Goal: Complete application form

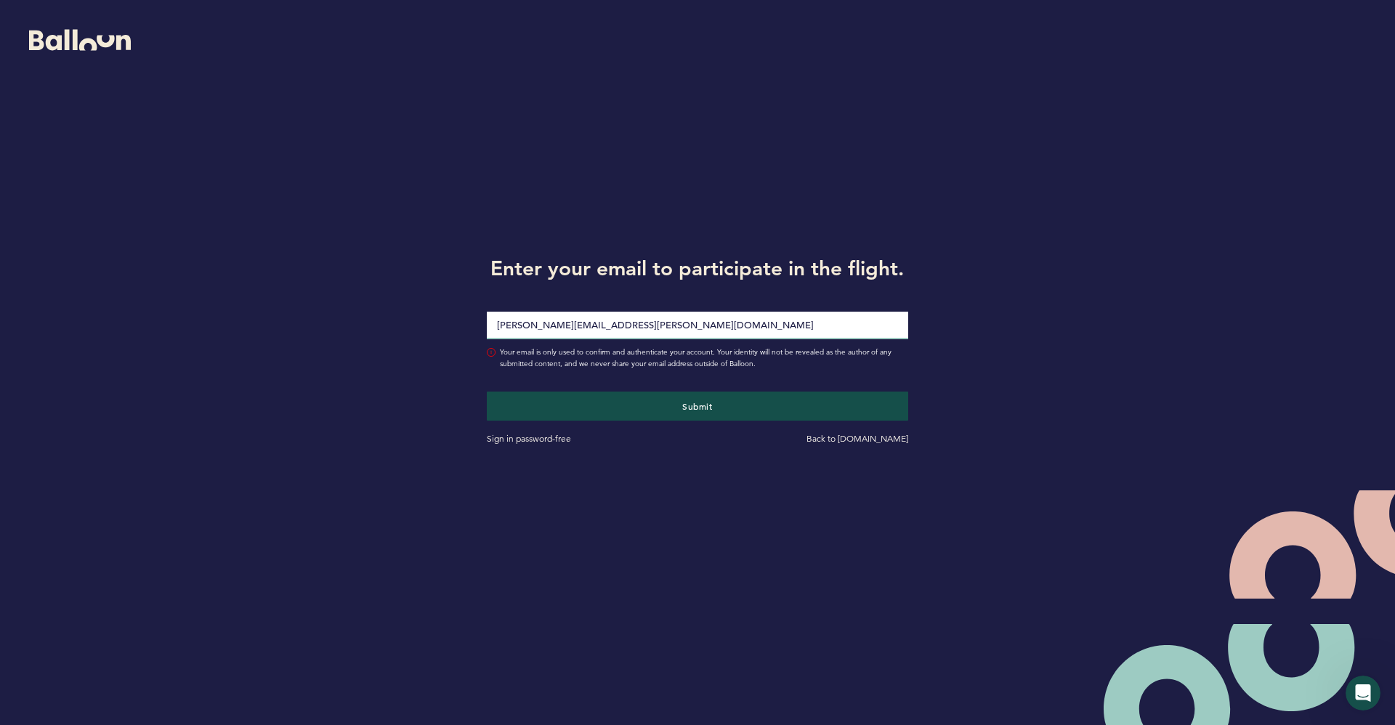
type input "[PERSON_NAME][EMAIL_ADDRESS][PERSON_NAME][DOMAIN_NAME]"
click at [487, 392] on button "Submit" at bounding box center [698, 406] width 422 height 29
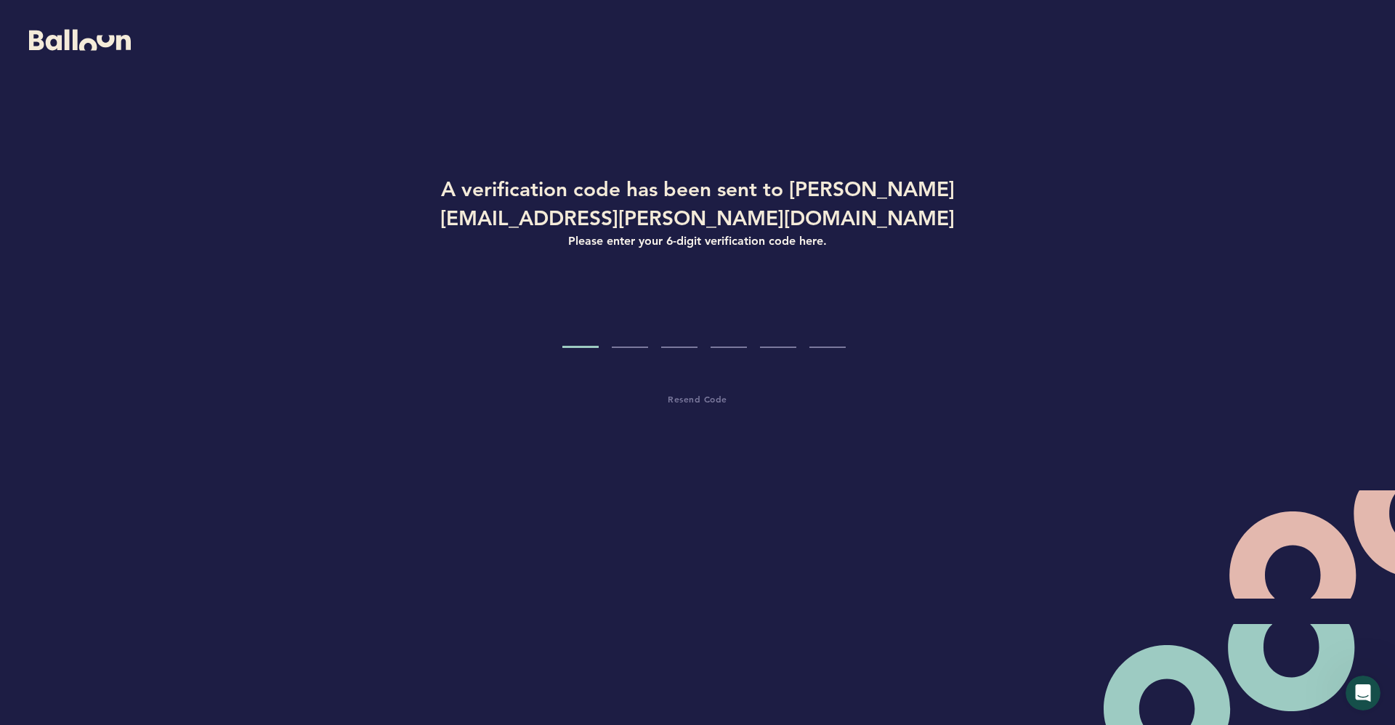
type input "1"
type input "2"
type input "3"
type input "2"
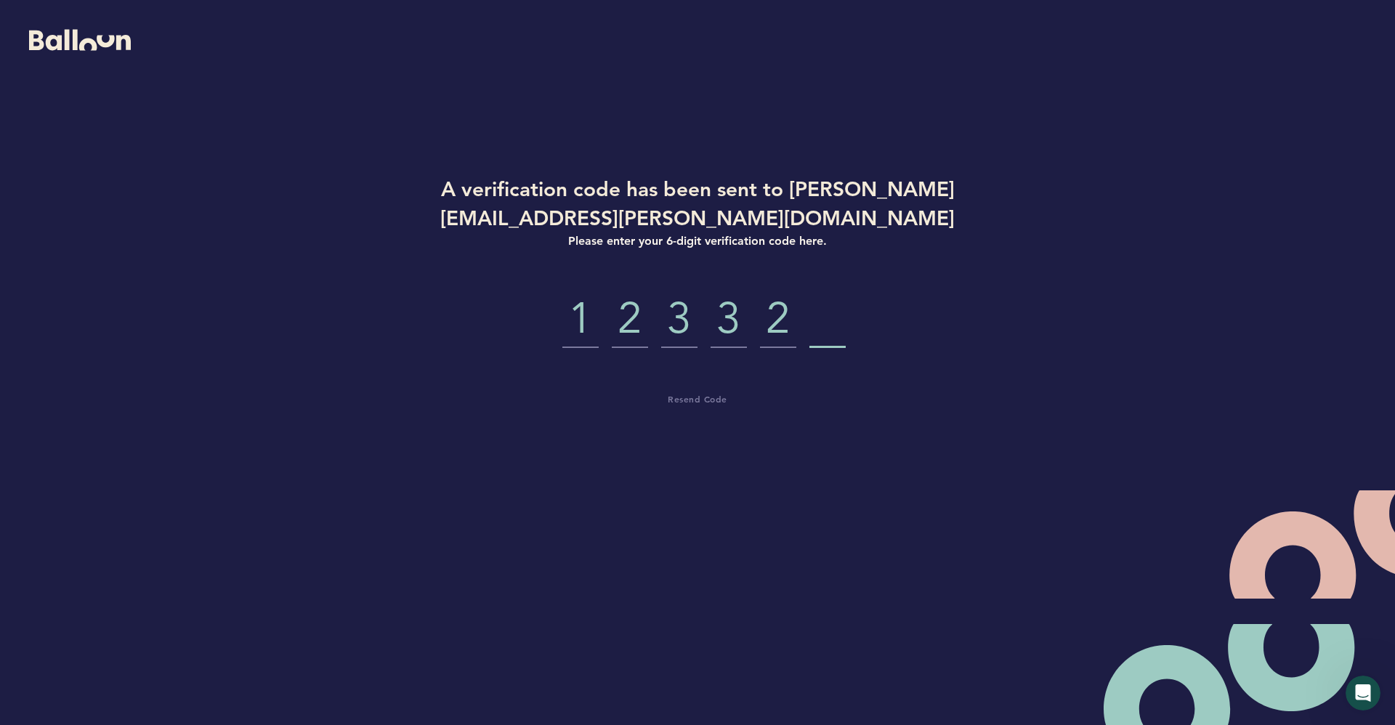
type input "6"
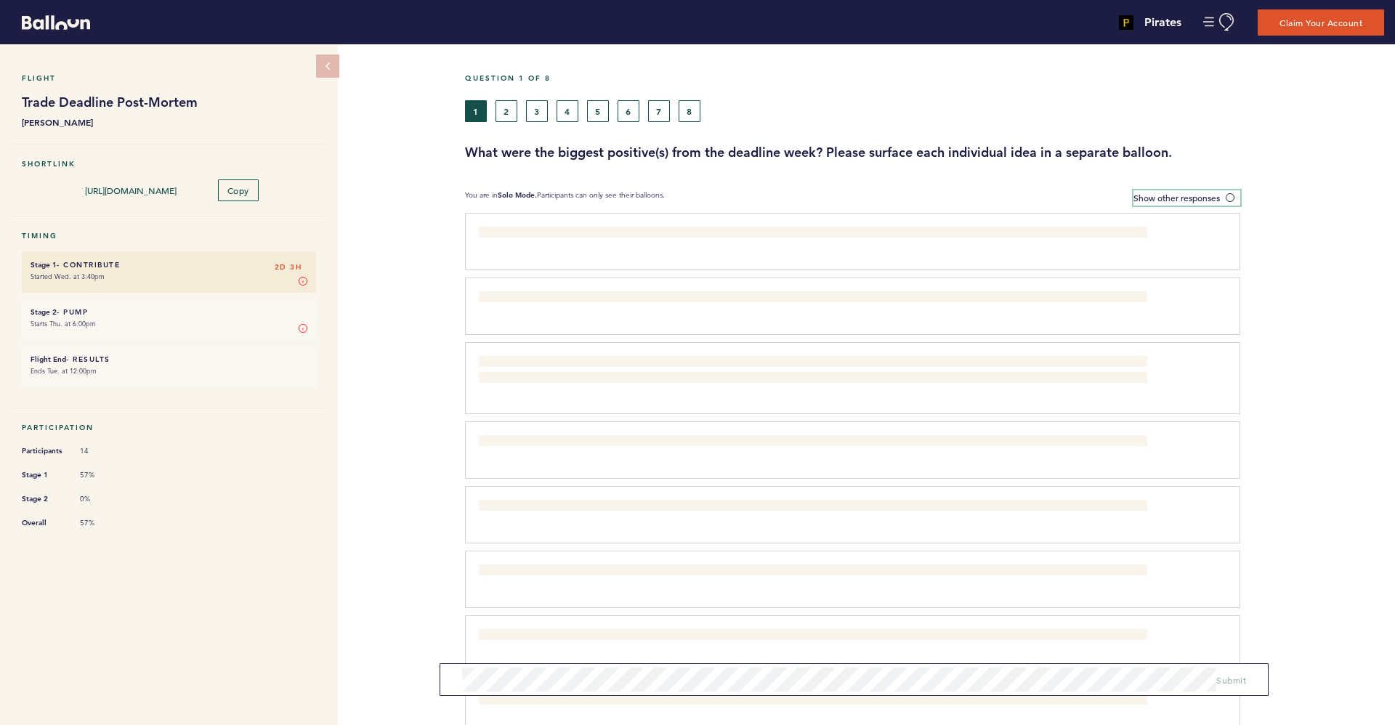
click at [1230, 199] on span at bounding box center [1233, 197] width 15 height 4
click at [0, 0] on input "Show other responses" at bounding box center [0, 0] width 0 height 0
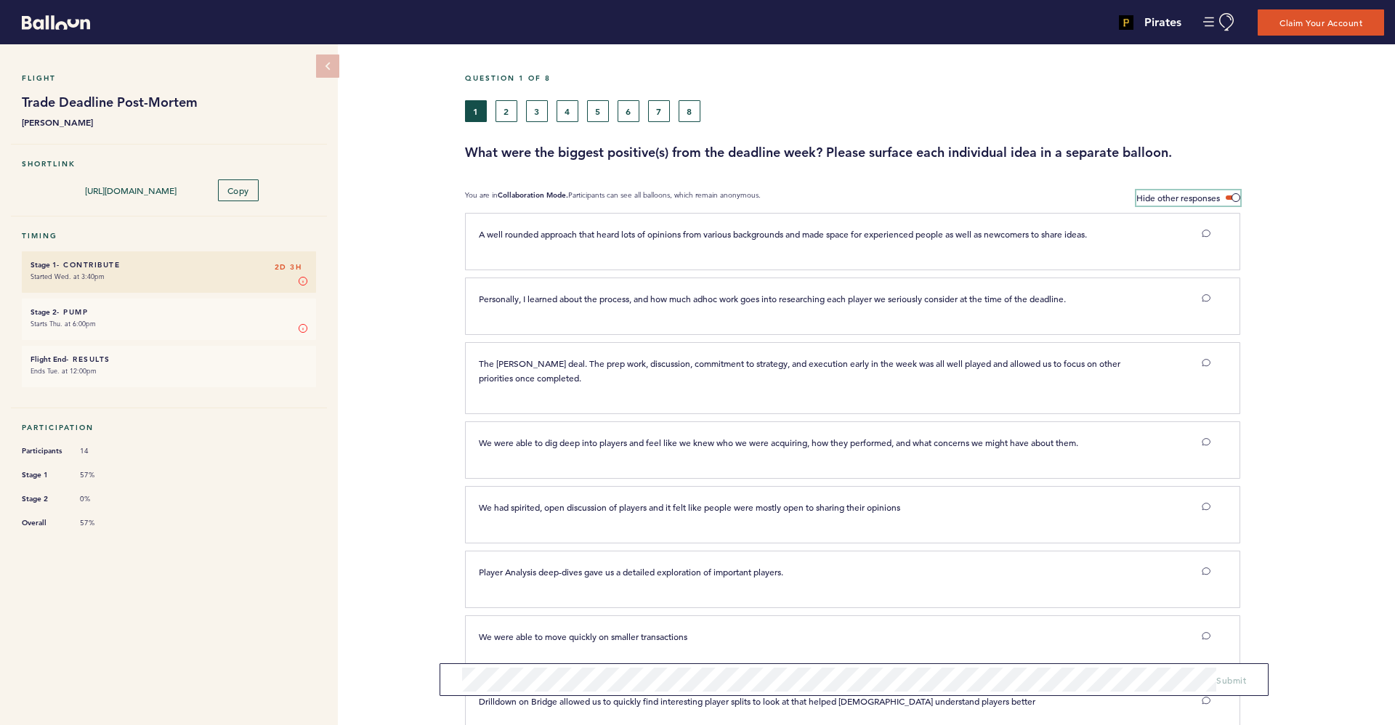
click at [1231, 199] on label "Hide other responses" at bounding box center [1189, 197] width 104 height 15
click at [0, 0] on input "Hide other responses" at bounding box center [0, 0] width 0 height 0
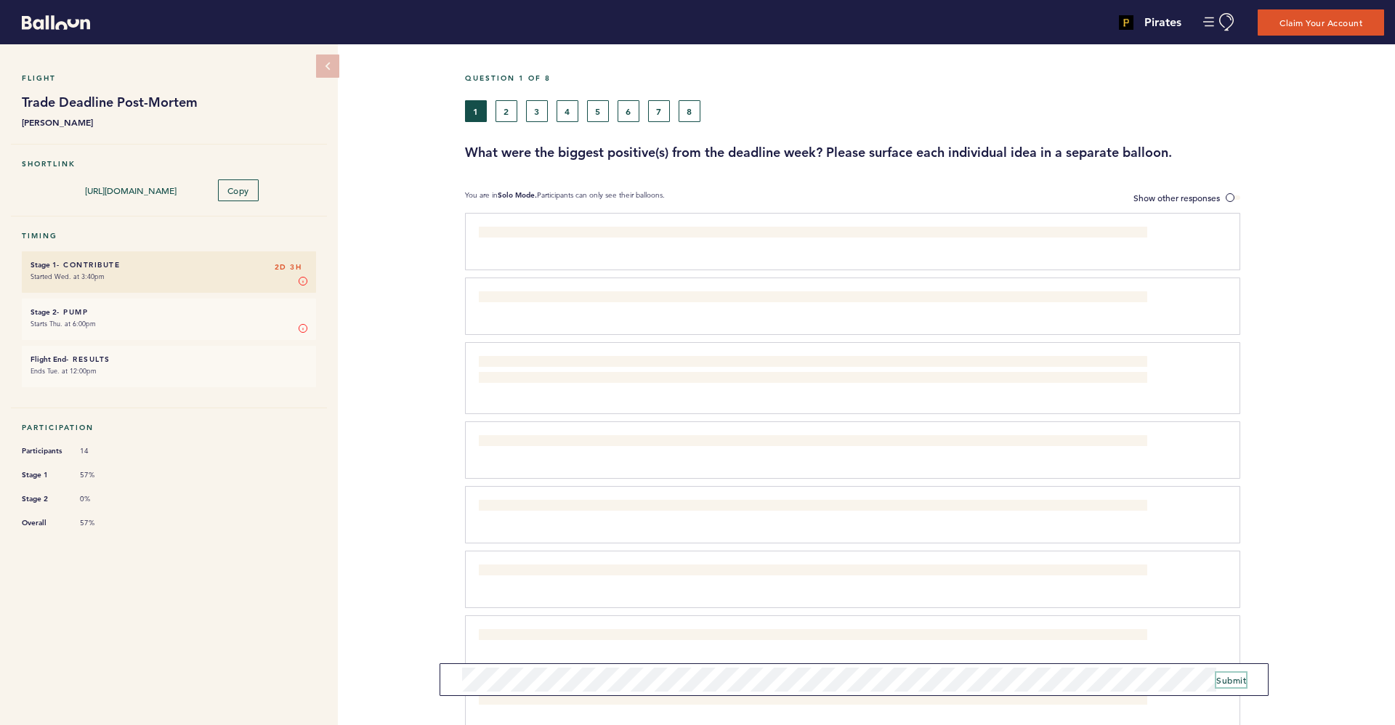
click at [1230, 677] on span "Submit" at bounding box center [1232, 680] width 30 height 12
click at [1225, 680] on span "Submit" at bounding box center [1232, 680] width 30 height 12
click at [1233, 682] on span "Submit" at bounding box center [1232, 680] width 30 height 12
click at [1226, 677] on span "Submit" at bounding box center [1232, 680] width 30 height 12
click at [510, 118] on button "2" at bounding box center [507, 111] width 22 height 22
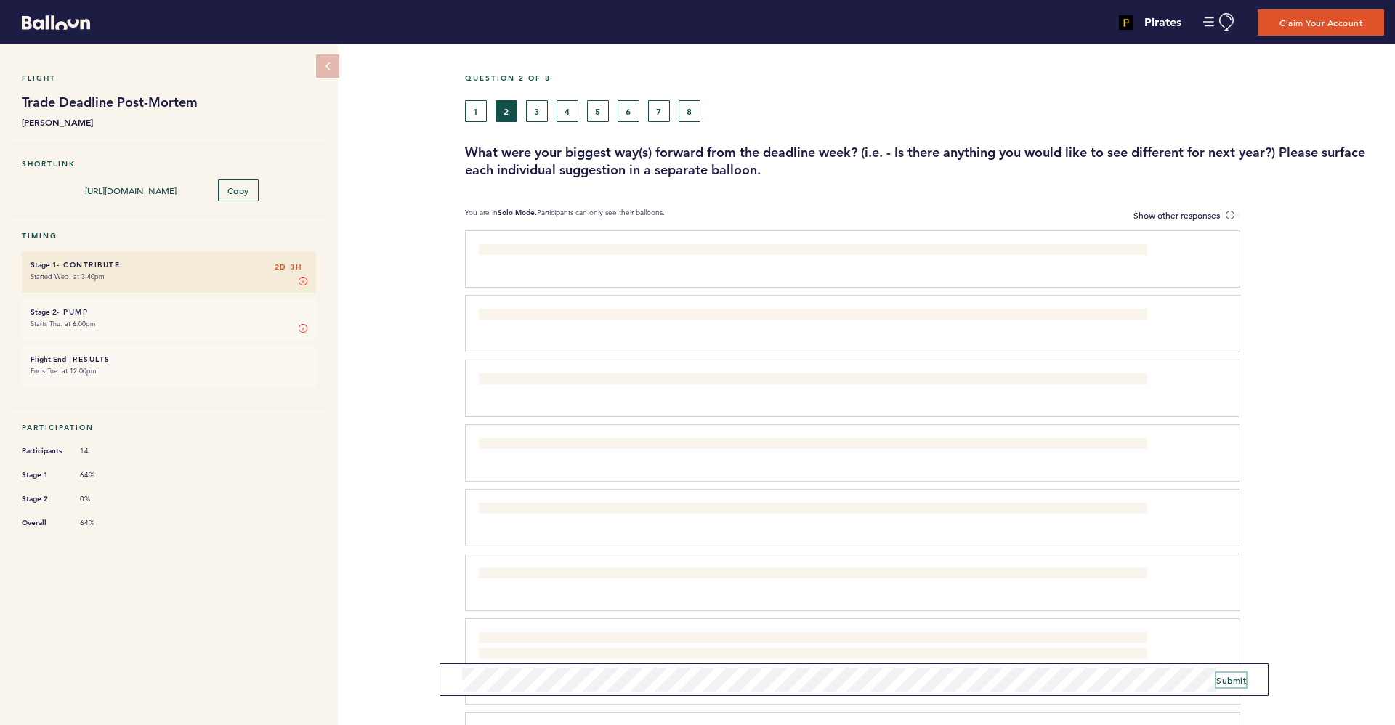
click at [1229, 686] on button "Submit" at bounding box center [1232, 680] width 30 height 15
click at [1244, 683] on span "Submit" at bounding box center [1232, 680] width 30 height 12
drag, startPoint x: 541, startPoint y: 108, endPoint x: 546, endPoint y: 250, distance: 141.8
click at [368, 661] on div "Flight Trade Deadline Post-Mortem [PERSON_NAME] Shortlink [URL][DOMAIN_NAME] Co…" at bounding box center [697, 384] width 1395 height 681
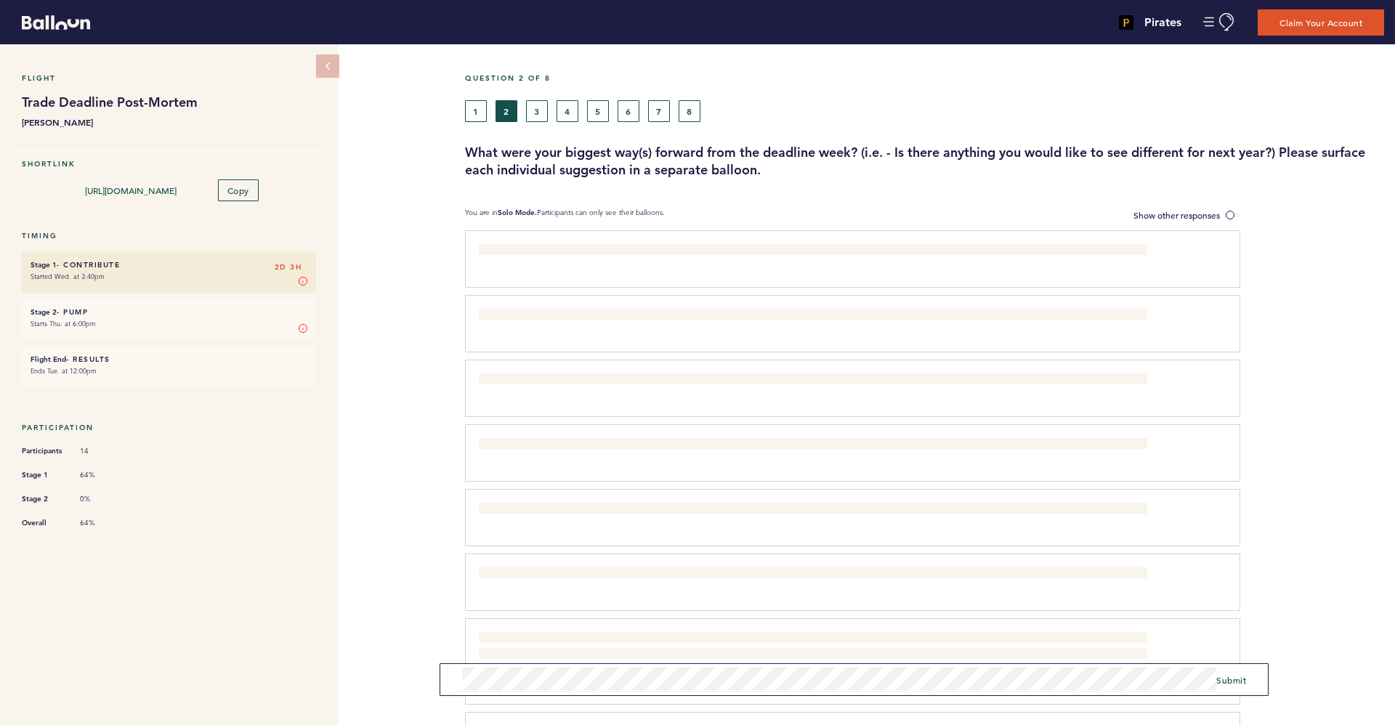
click at [424, 504] on div "Flight Trade Deadline Post-Mortem [PERSON_NAME] Shortlink [URL][DOMAIN_NAME] Co…" at bounding box center [697, 384] width 1395 height 681
click at [528, 104] on button "3" at bounding box center [537, 111] width 22 height 22
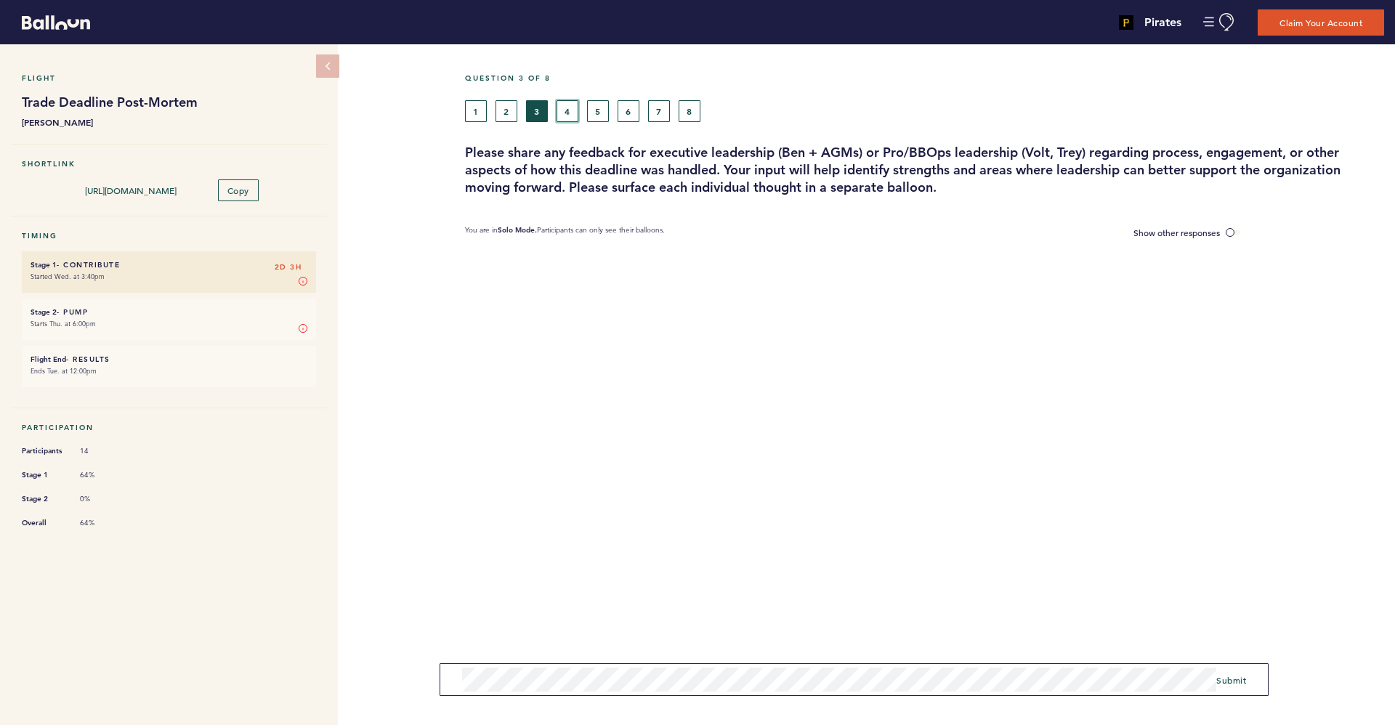
click at [576, 110] on button "4" at bounding box center [568, 111] width 22 height 22
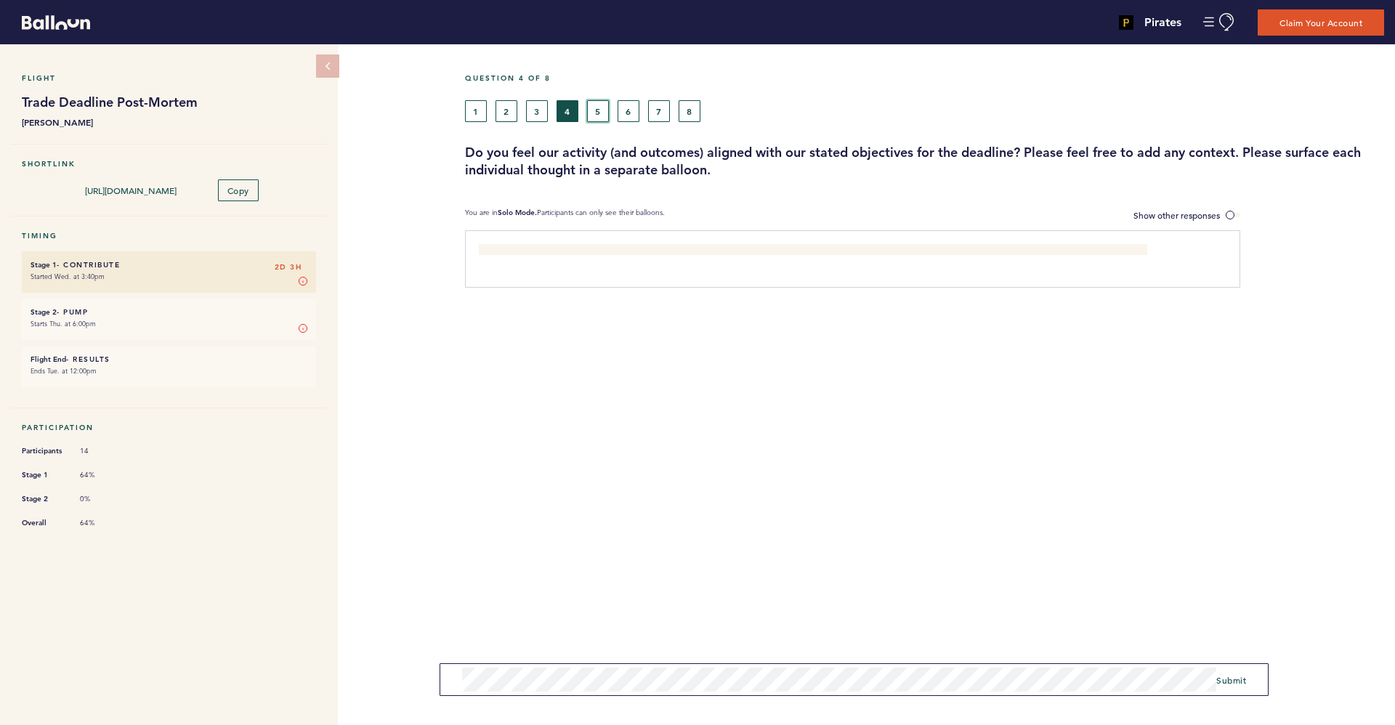
click at [604, 109] on button "5" at bounding box center [598, 111] width 22 height 22
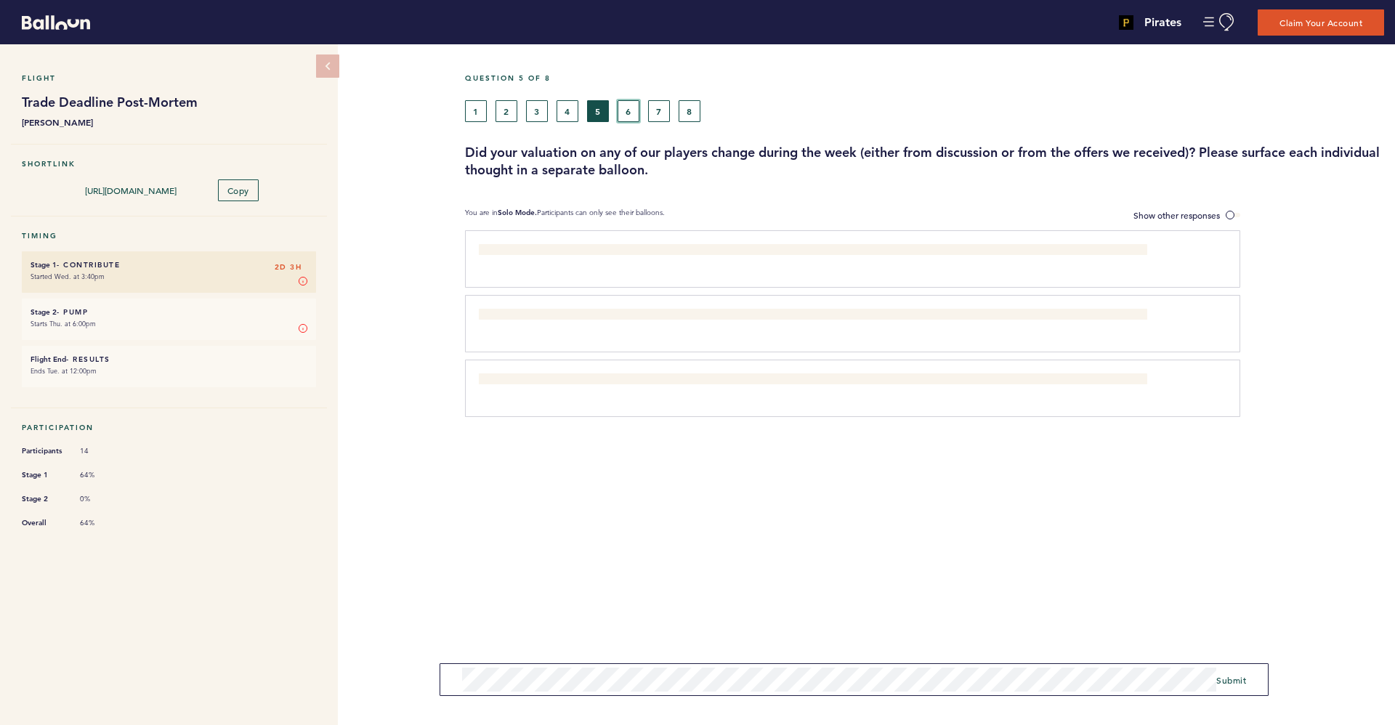
click at [638, 108] on button "6" at bounding box center [629, 111] width 22 height 22
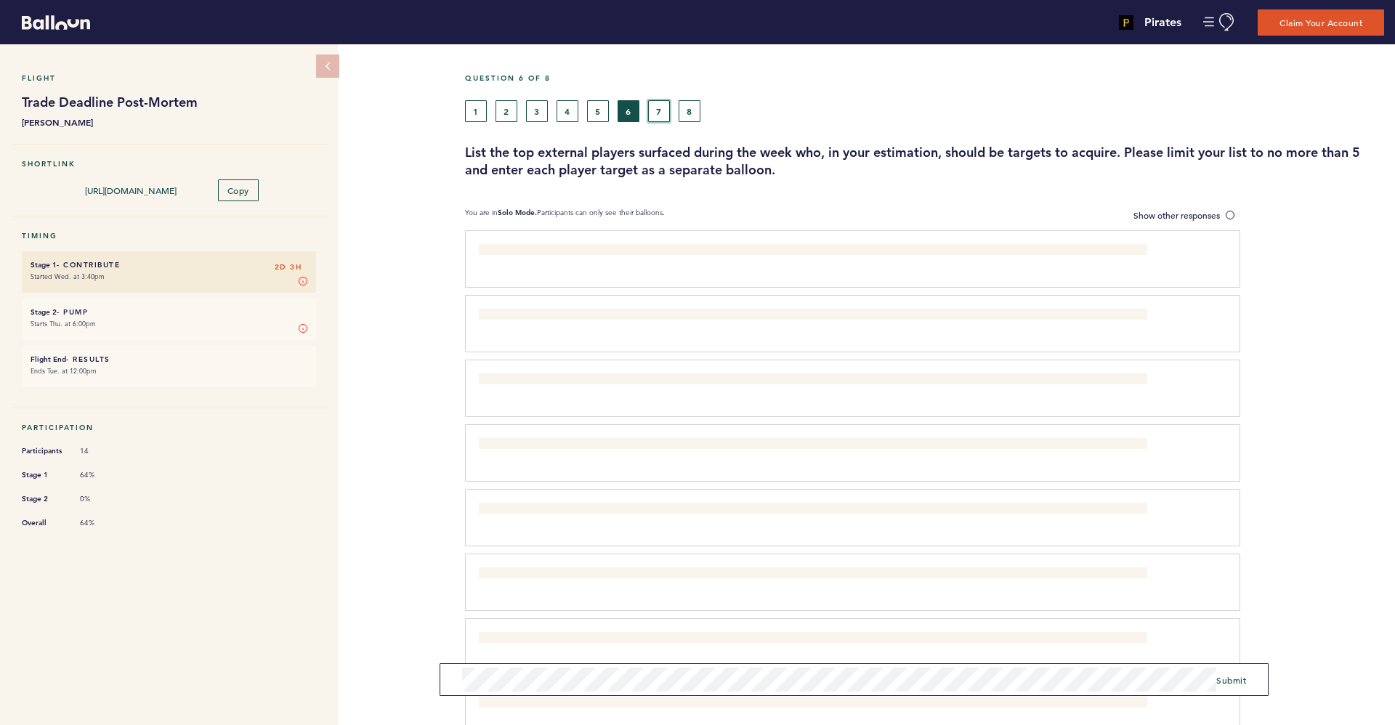
click at [655, 108] on button "7" at bounding box center [659, 111] width 22 height 22
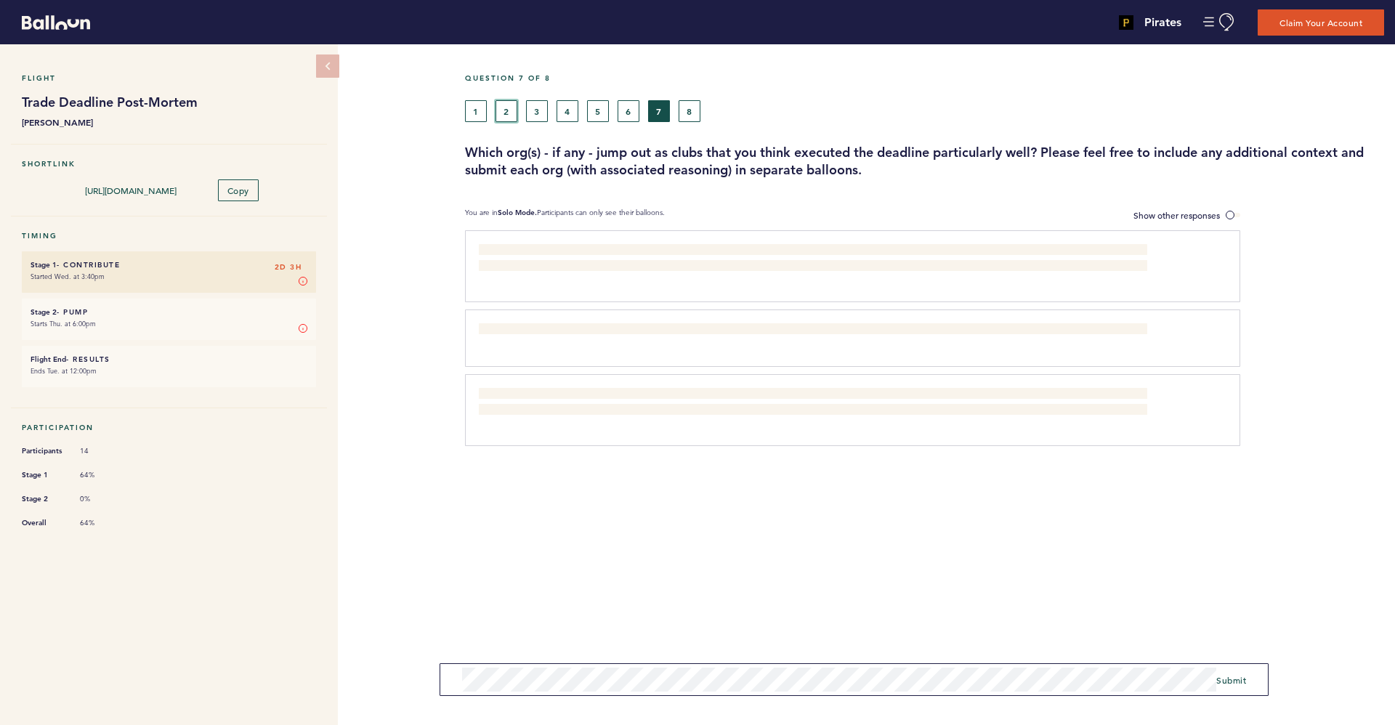
click at [500, 114] on button "2" at bounding box center [507, 111] width 22 height 22
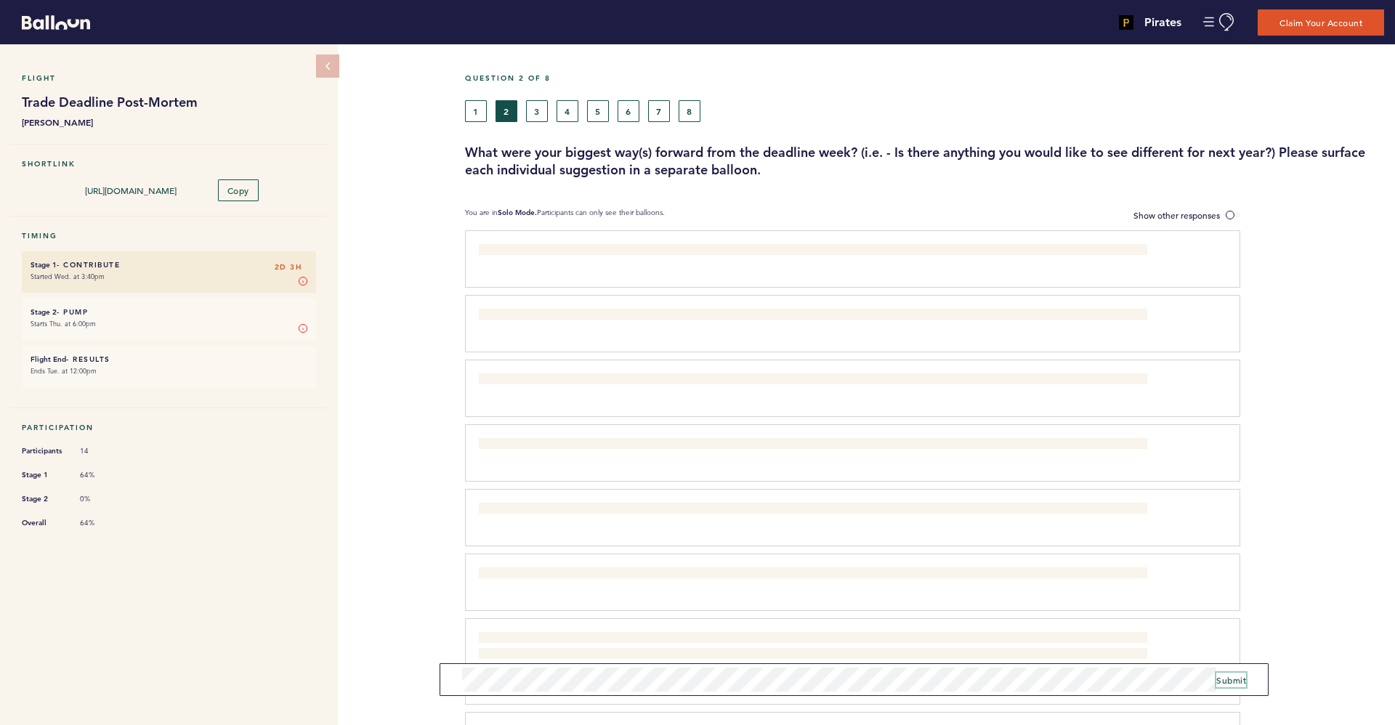
click at [1233, 680] on span "Submit" at bounding box center [1232, 680] width 30 height 12
click at [1222, 682] on span "Submit" at bounding box center [1232, 680] width 30 height 12
click at [1235, 678] on span "Submit" at bounding box center [1232, 680] width 30 height 12
click at [1203, 219] on span "Show other responses" at bounding box center [1177, 215] width 86 height 12
click at [0, 0] on input "Show other responses" at bounding box center [0, 0] width 0 height 0
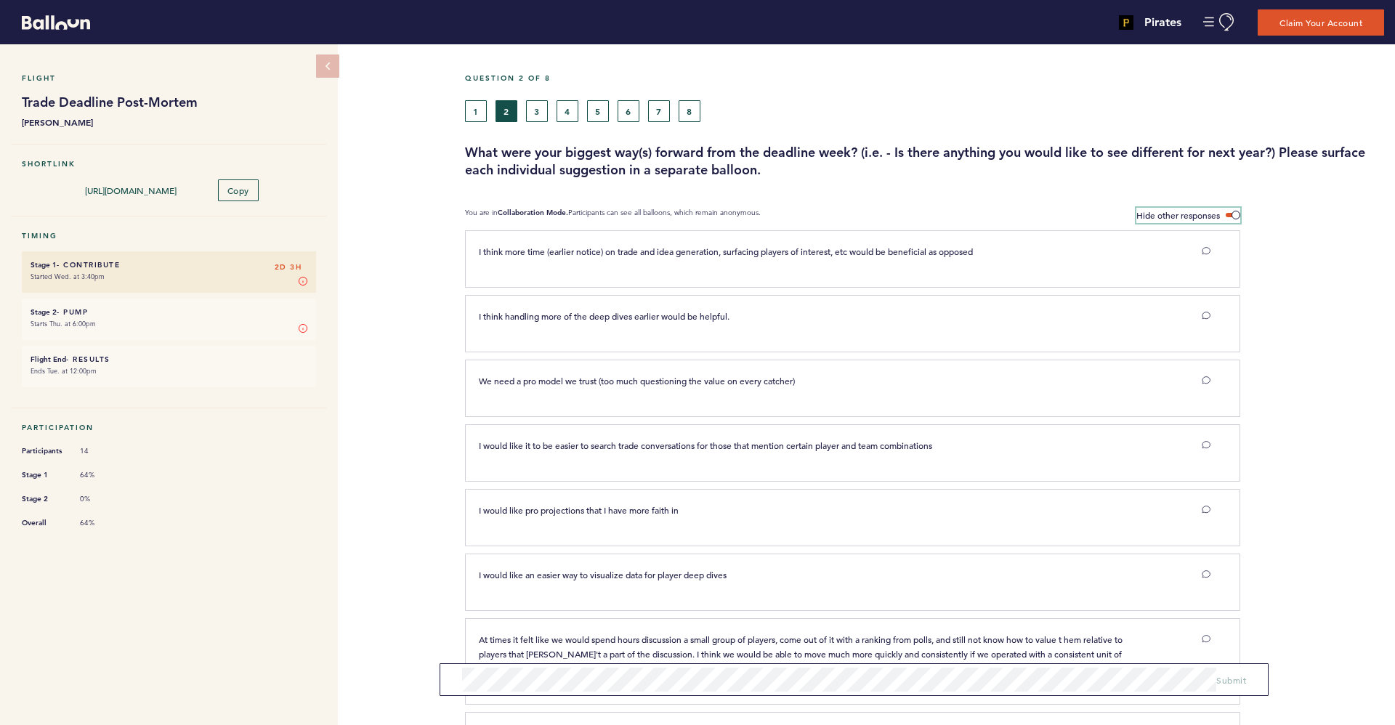
click at [1169, 214] on span "Hide other responses" at bounding box center [1179, 215] width 84 height 12
click at [0, 0] on input "Hide other responses" at bounding box center [0, 0] width 0 height 0
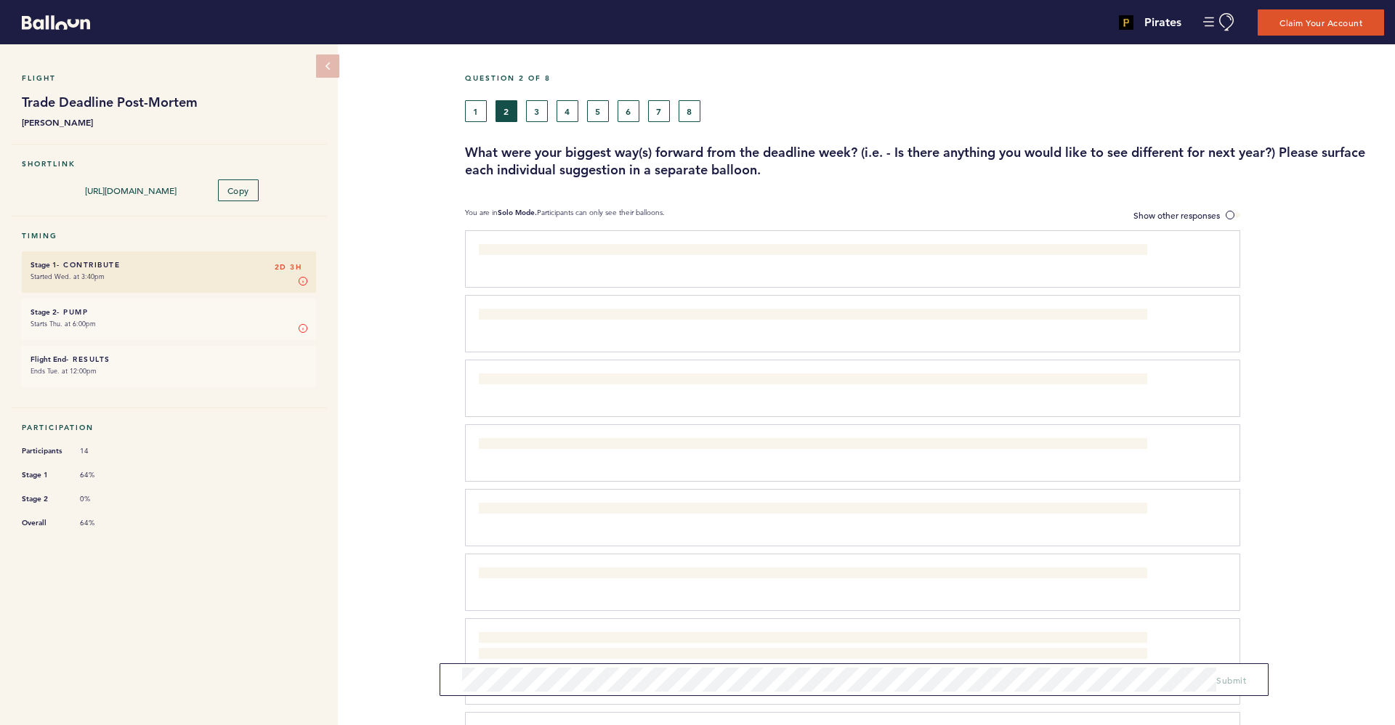
click at [589, 692] on form "Submit" at bounding box center [854, 680] width 829 height 33
click at [1247, 672] on form "Submit" at bounding box center [854, 675] width 829 height 42
click at [1228, 679] on span "Submit" at bounding box center [1232, 675] width 30 height 12
click at [1220, 682] on button "Submit" at bounding box center [1232, 675] width 30 height 15
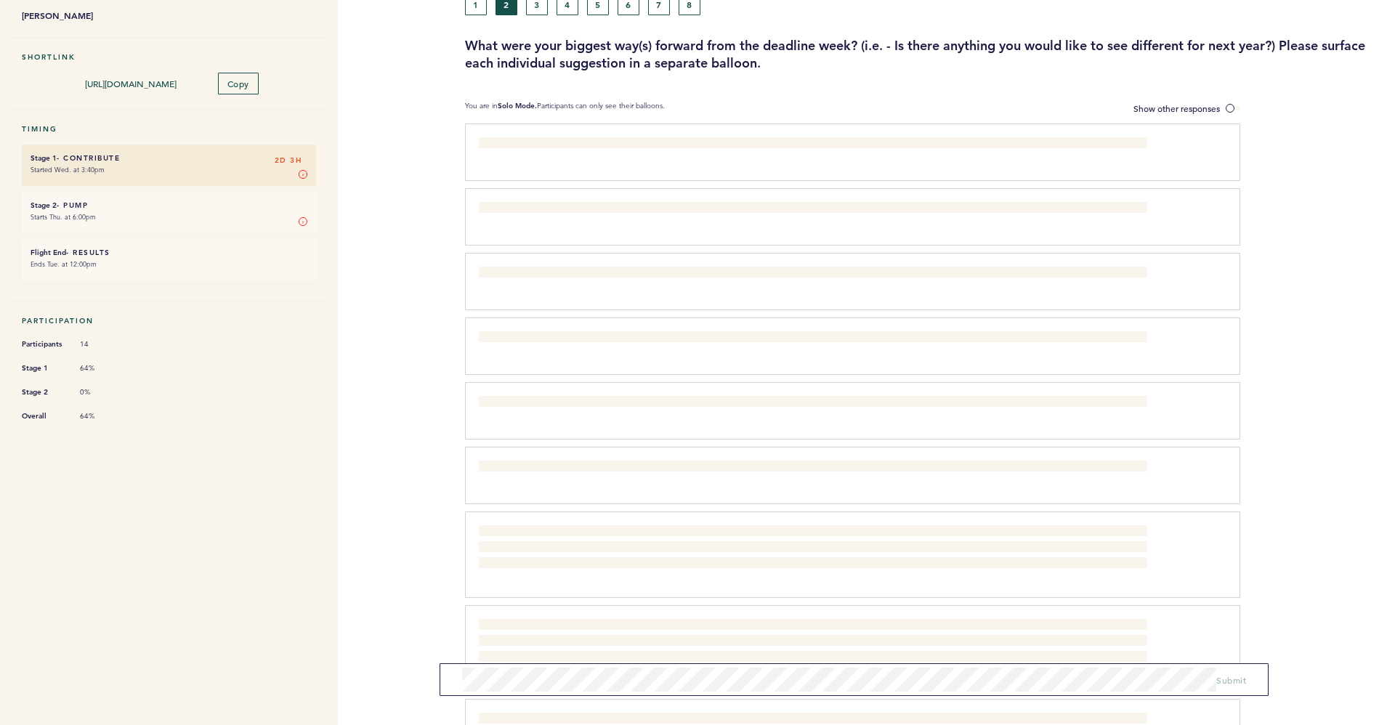
scroll to position [65, 0]
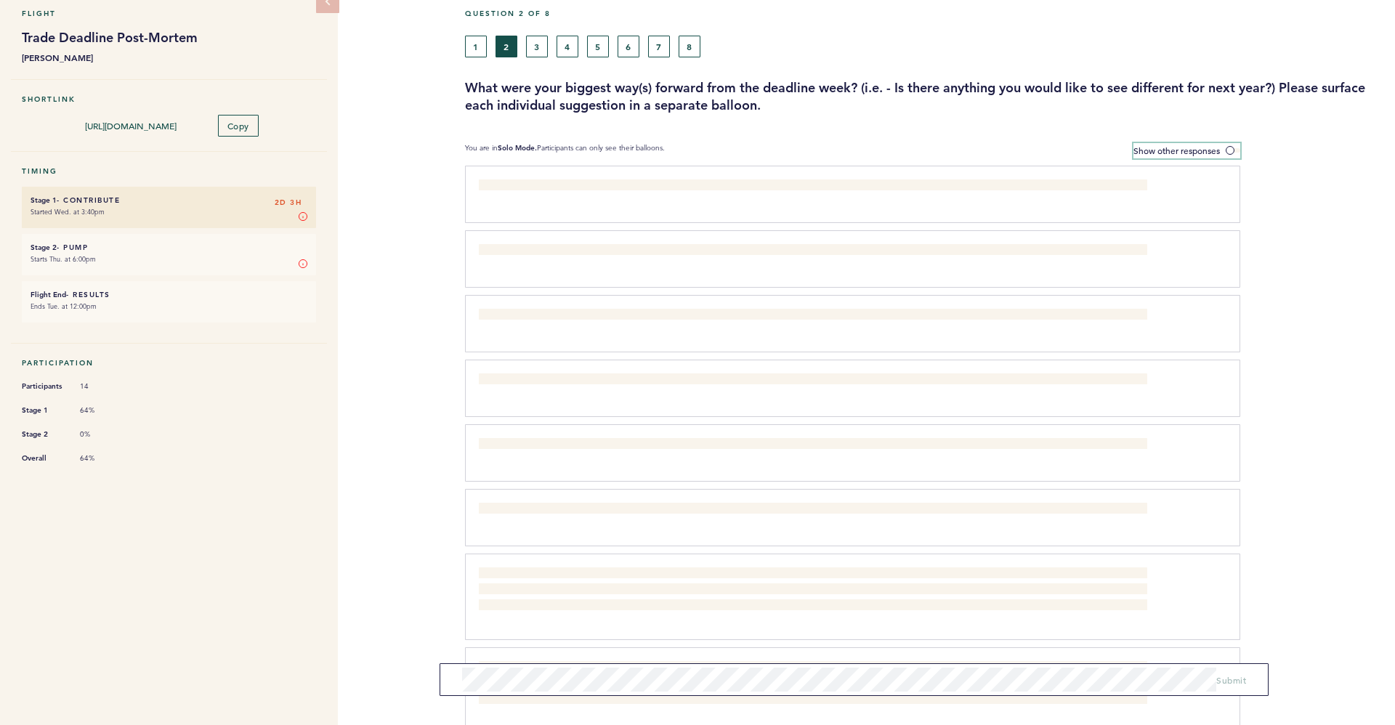
click at [1222, 148] on label "Show other responses" at bounding box center [1187, 150] width 107 height 15
click at [0, 0] on input "Show other responses" at bounding box center [0, 0] width 0 height 0
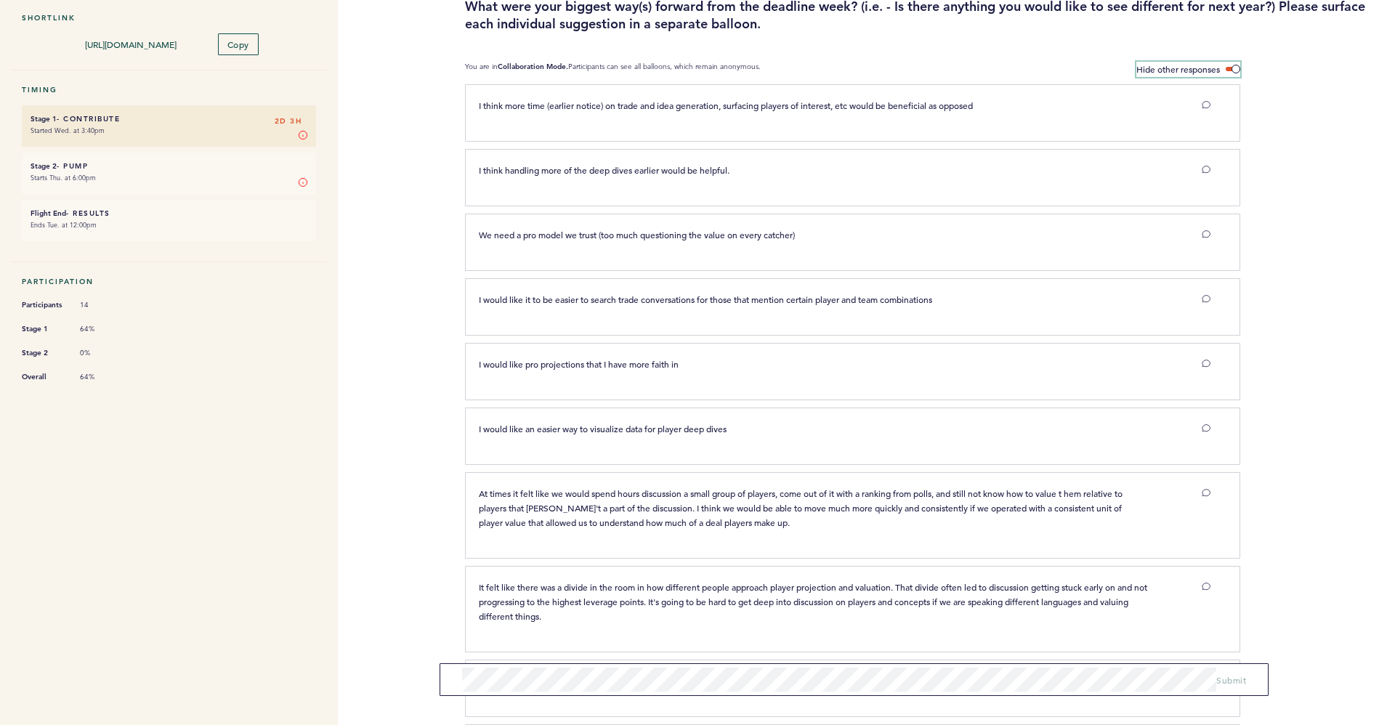
scroll to position [148, 0]
click at [1235, 65] on span at bounding box center [1233, 67] width 15 height 4
click at [0, 0] on input "Hide other responses" at bounding box center [0, 0] width 0 height 0
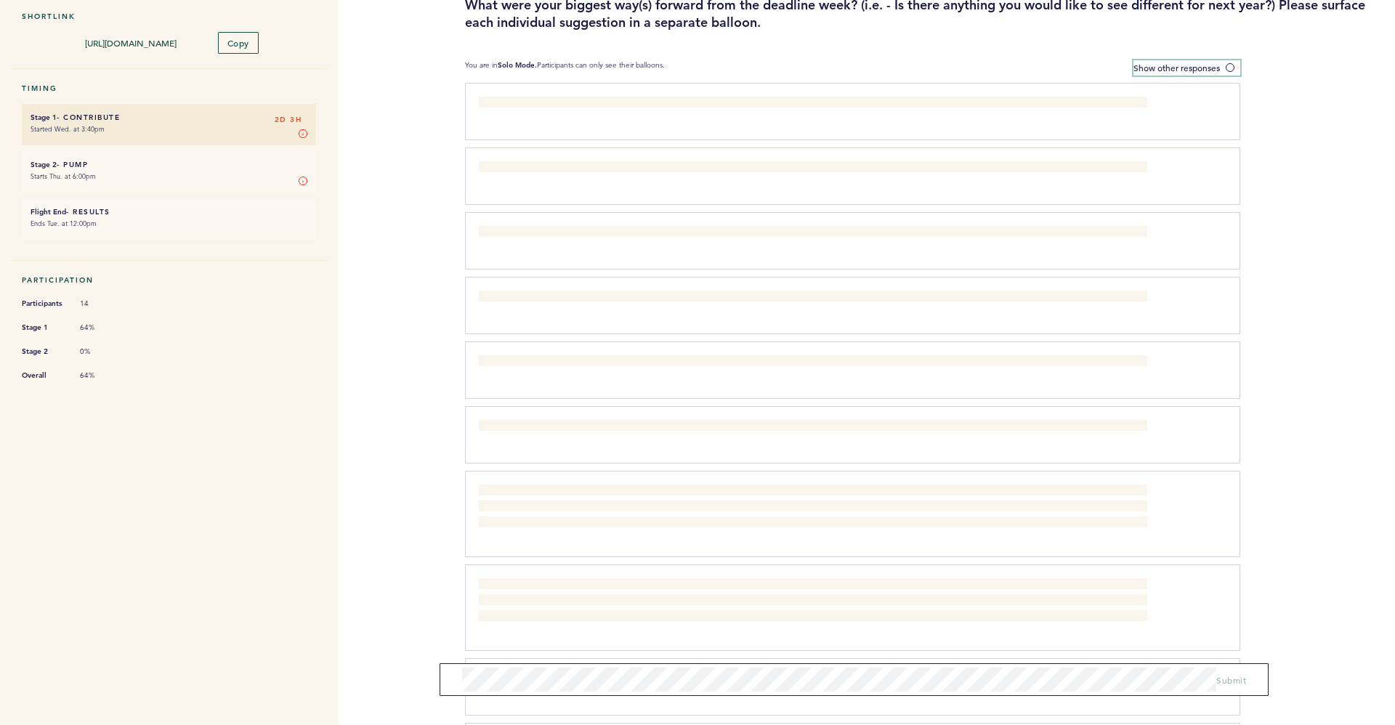
scroll to position [0, 0]
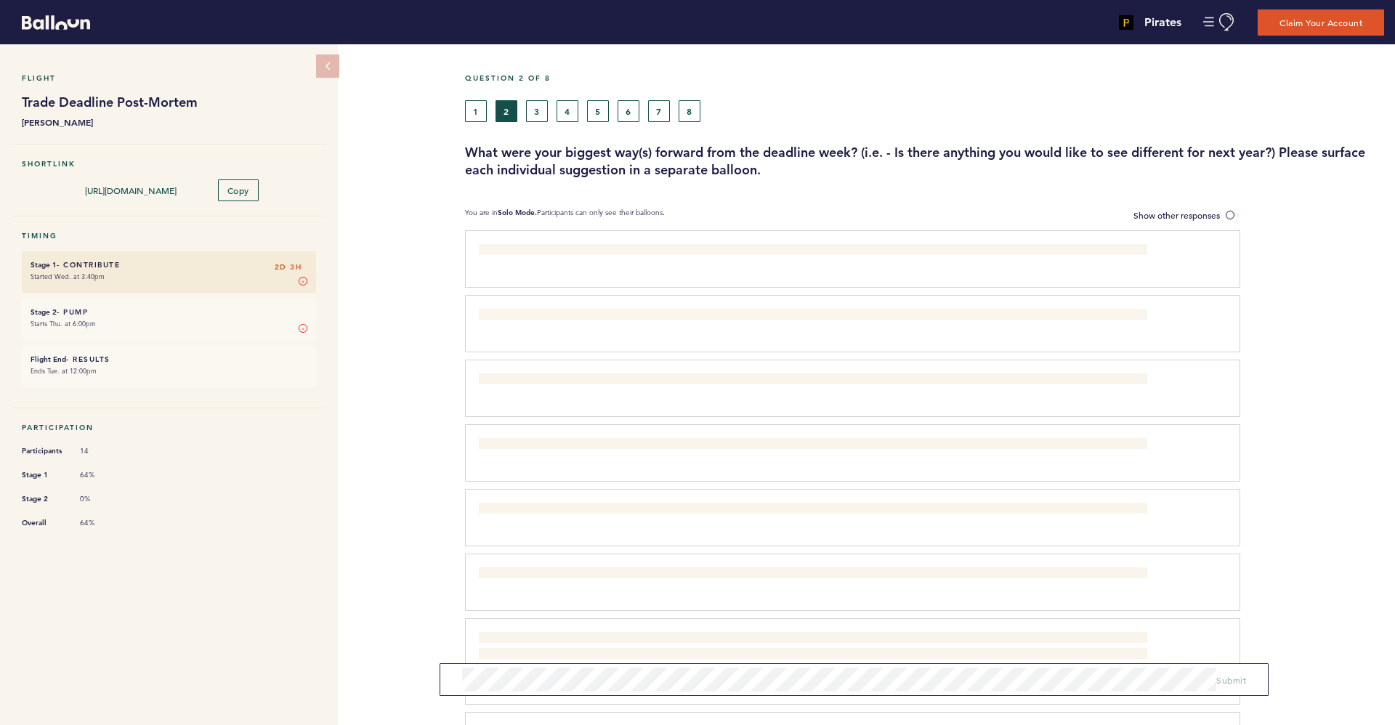
click at [576, 664] on form "Submit" at bounding box center [854, 680] width 829 height 33
click at [1236, 682] on span "Submit" at bounding box center [1232, 680] width 30 height 12
click at [549, 104] on div "1 2 3 4 5 6 7 8" at bounding box center [807, 111] width 684 height 22
click at [546, 115] on button "3" at bounding box center [537, 111] width 22 height 22
